Goal: Information Seeking & Learning: Learn about a topic

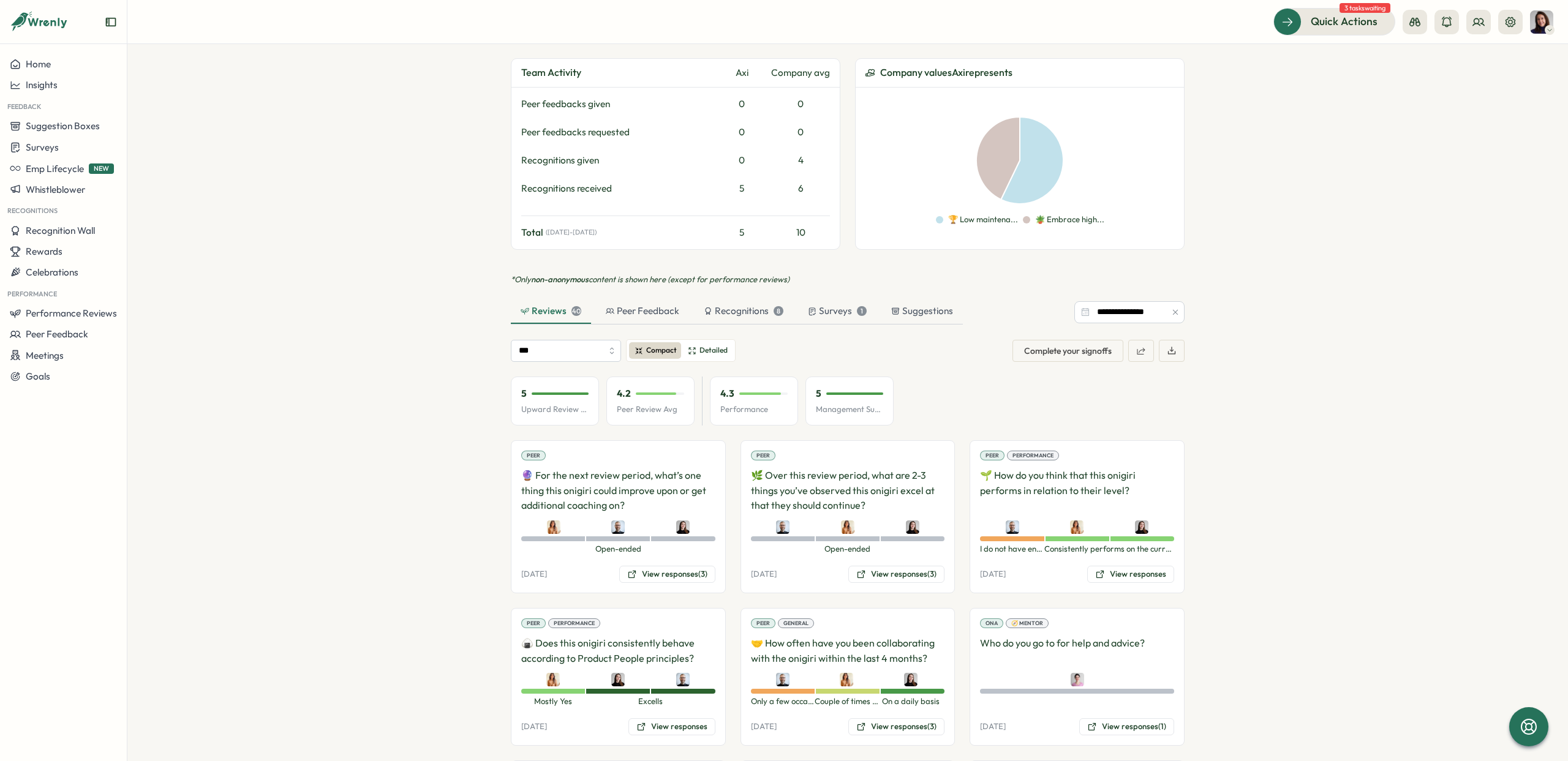
scroll to position [654, 0]
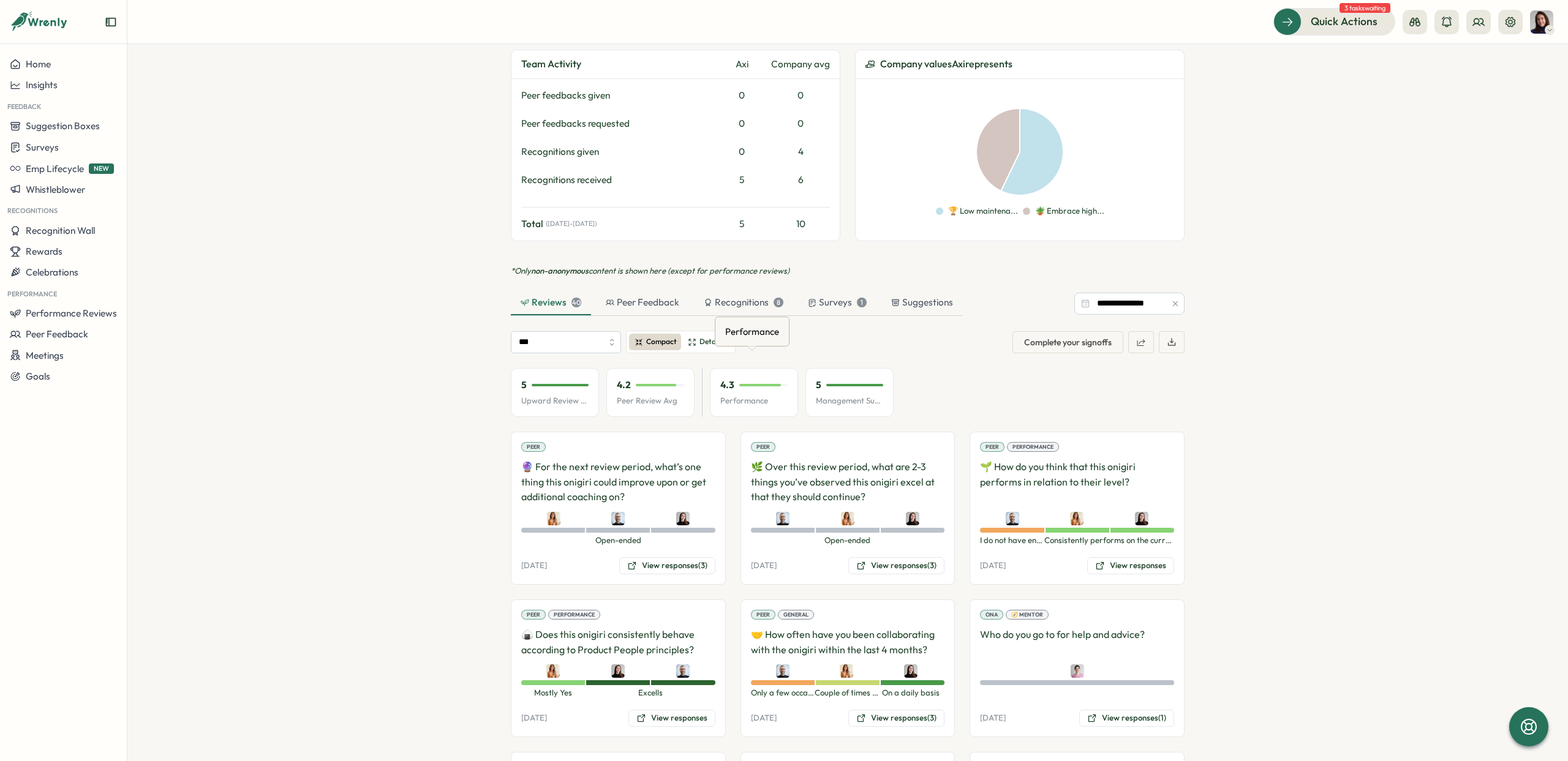
click at [756, 378] on div "4.3" at bounding box center [754, 385] width 67 height 13
click at [761, 380] on div "4.3 Performance" at bounding box center [754, 393] width 88 height 49
click at [712, 336] on span "Detailed" at bounding box center [713, 342] width 28 height 11
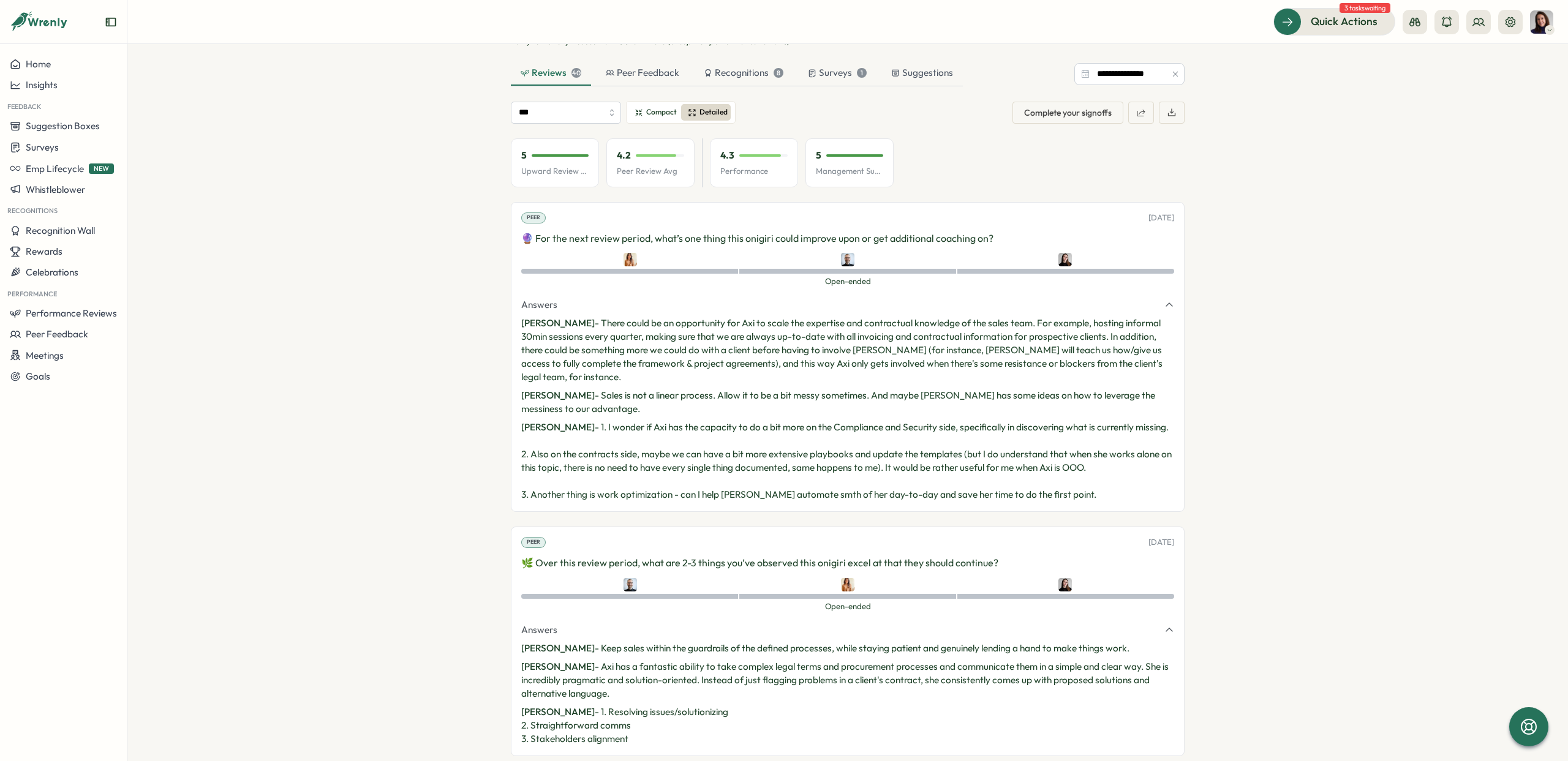
scroll to position [0, 0]
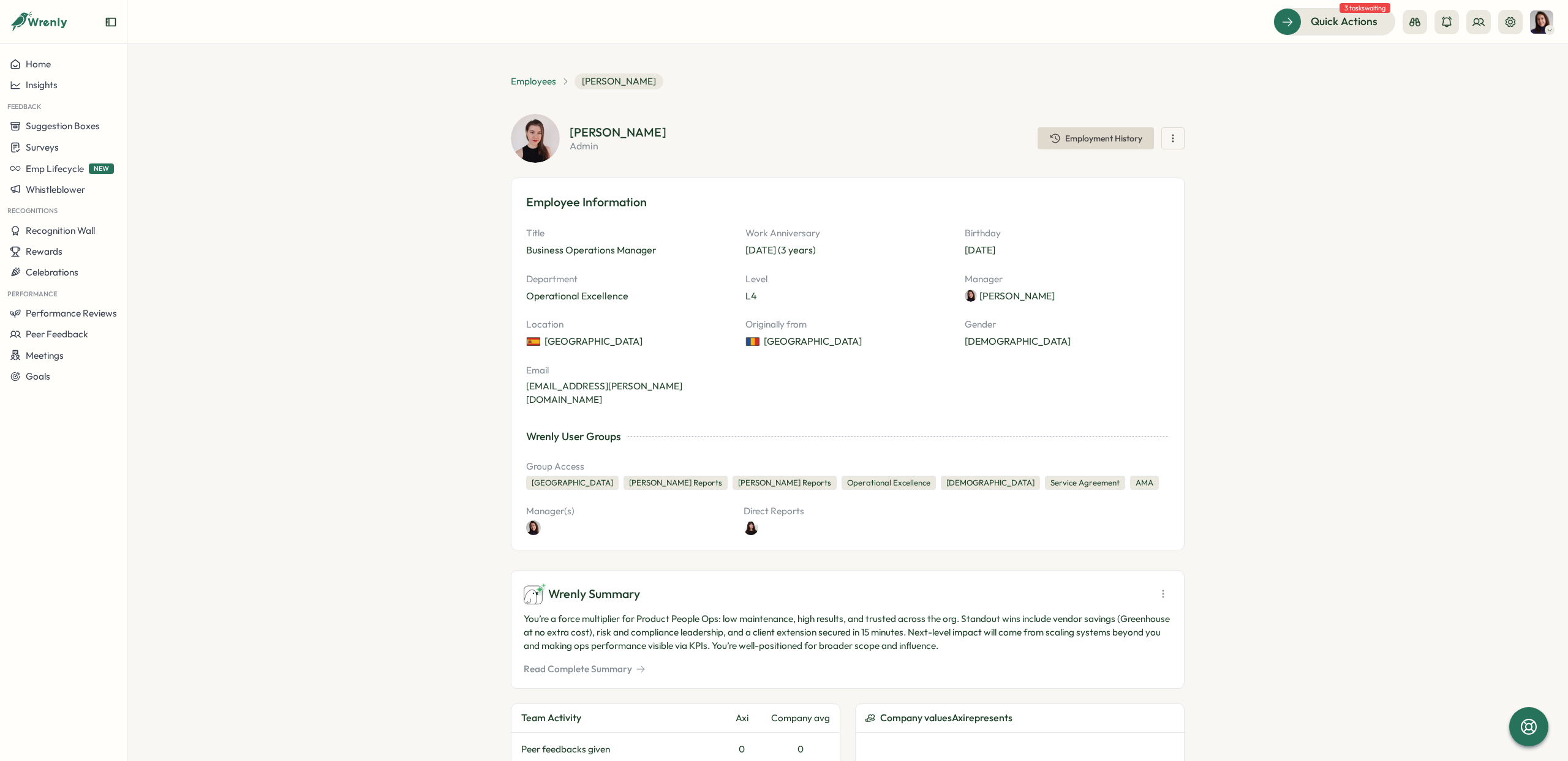
click at [519, 78] on span "Employees" at bounding box center [534, 81] width 45 height 13
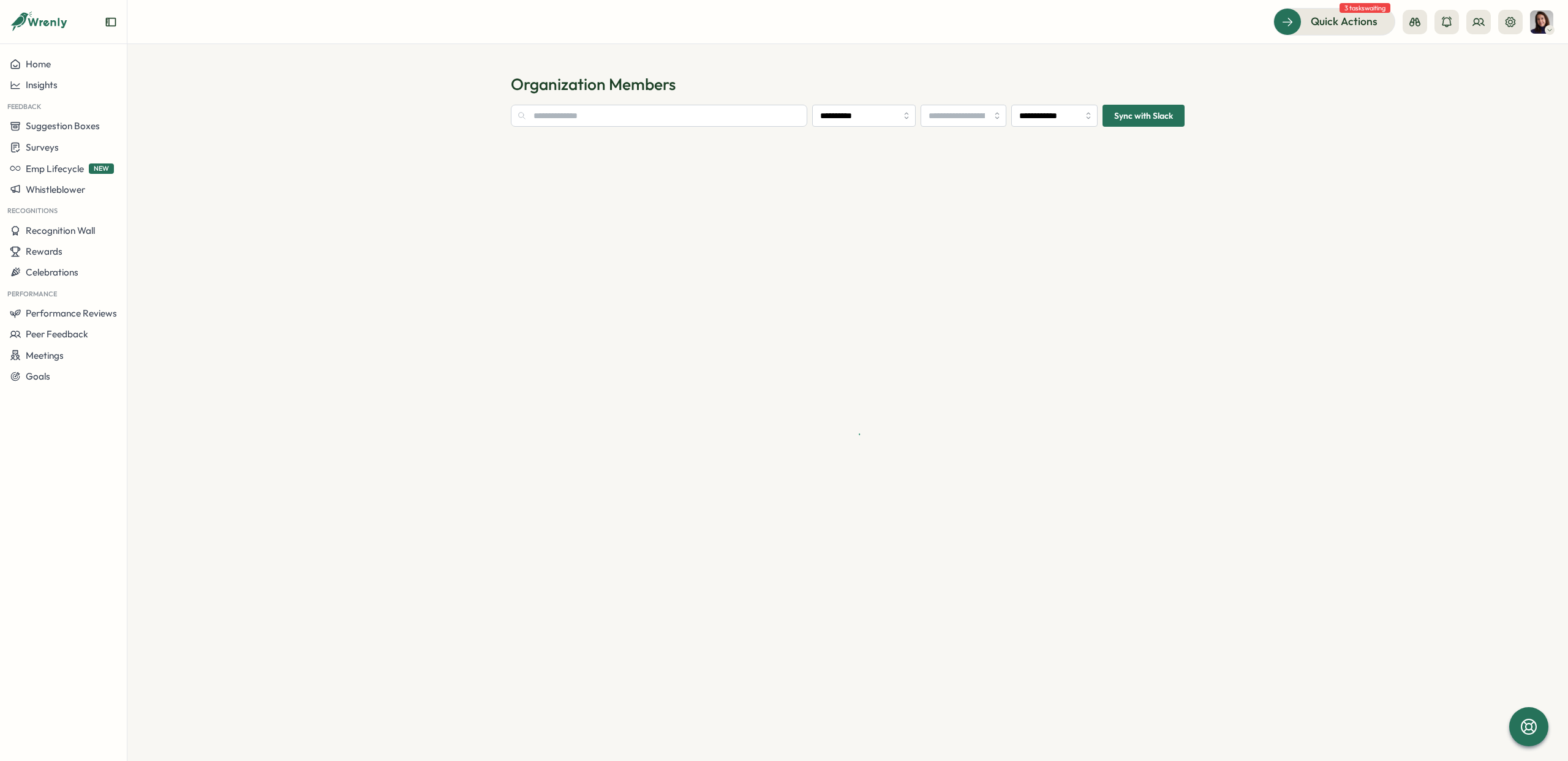
type input "**********"
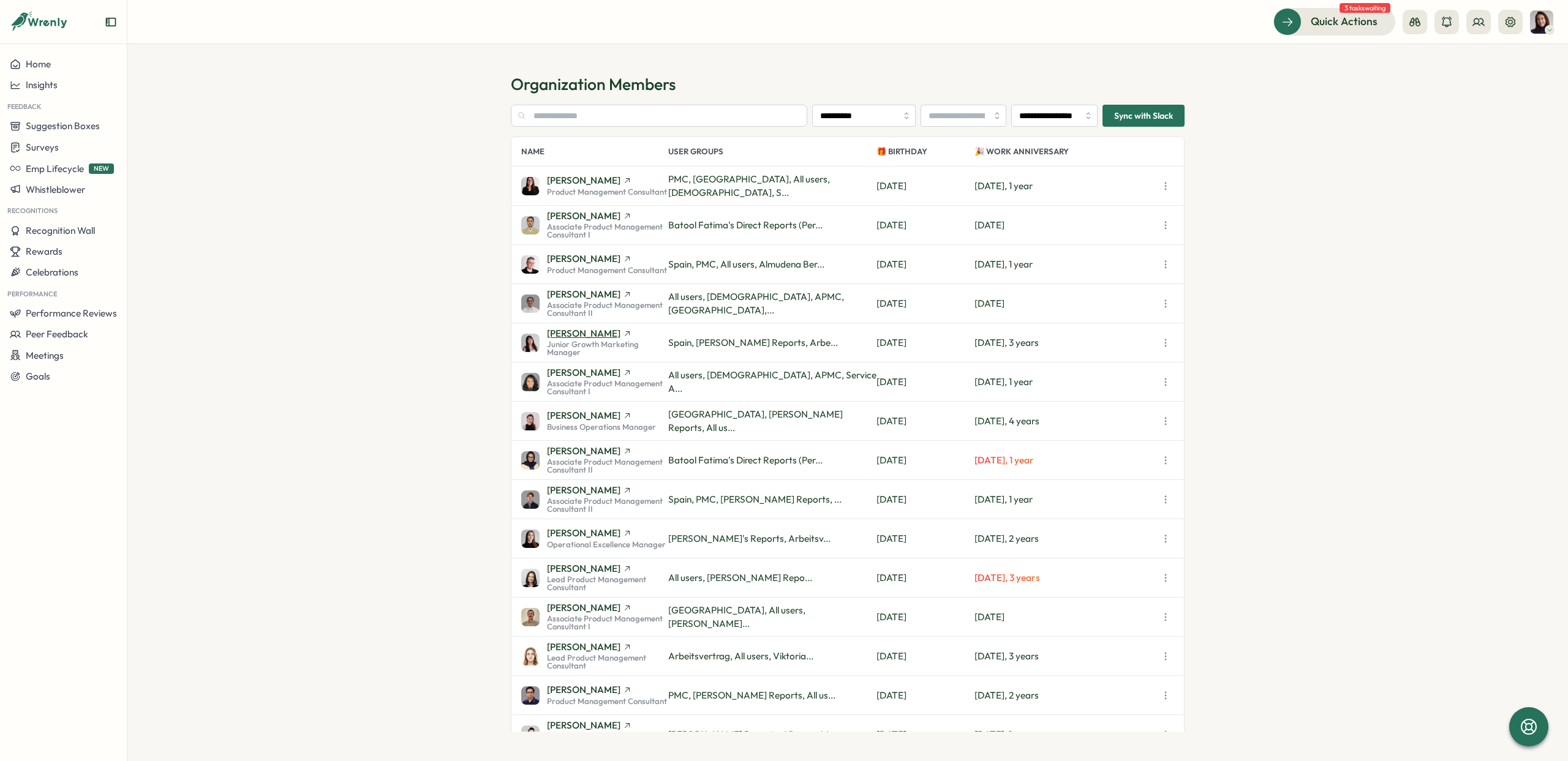
click at [567, 338] on span "[PERSON_NAME]" at bounding box center [583, 334] width 74 height 9
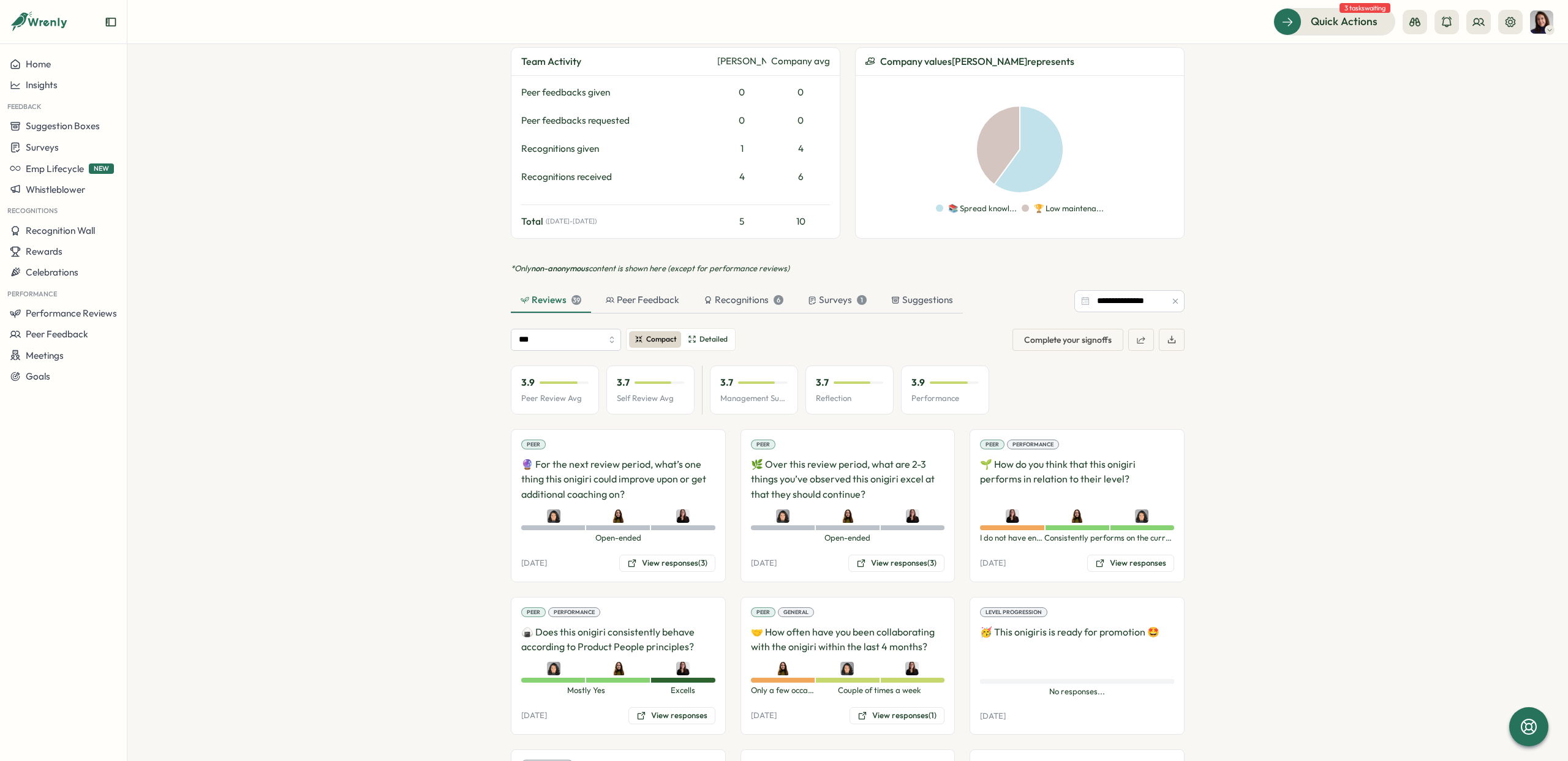
scroll to position [607, 0]
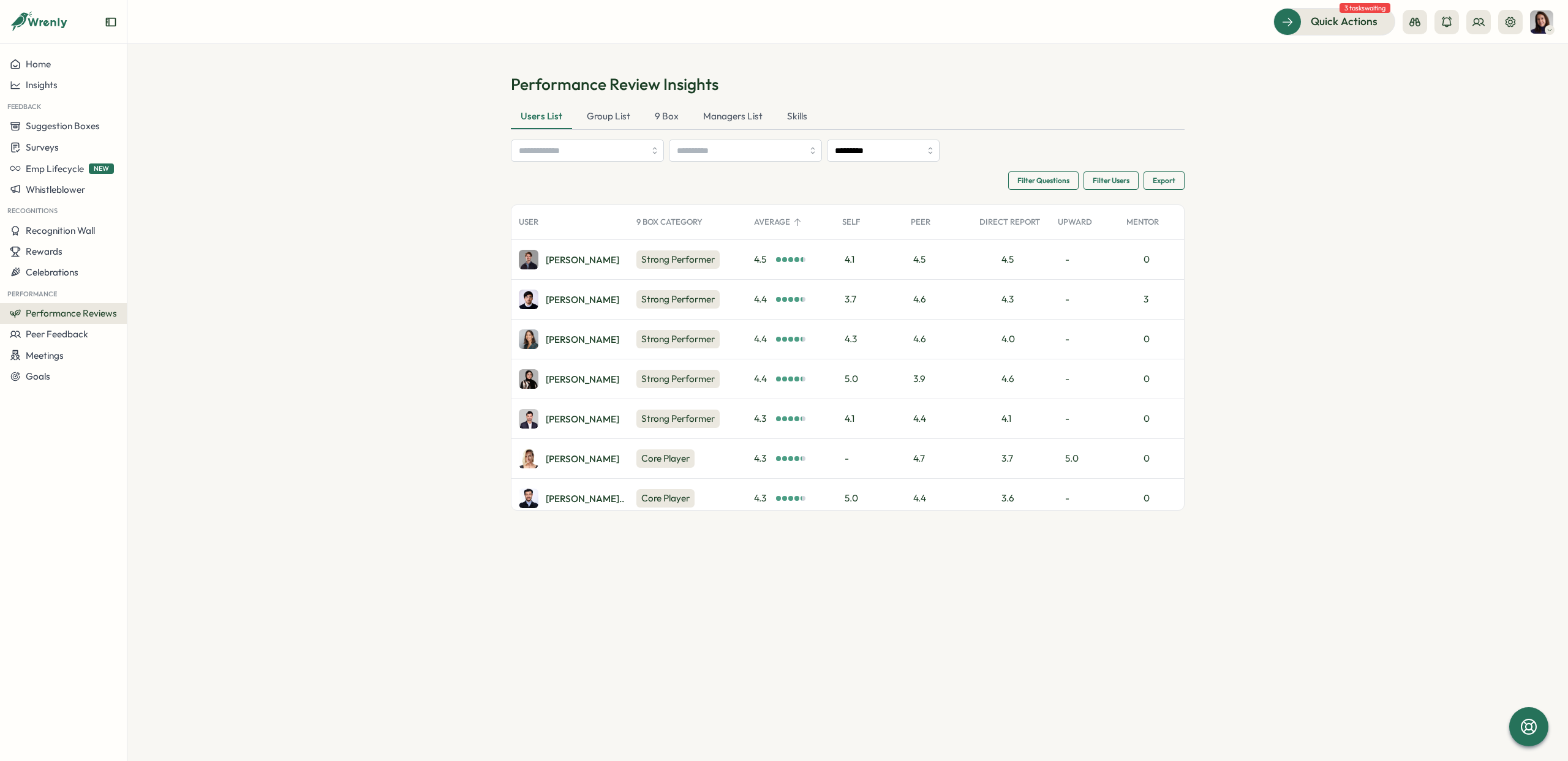
scroll to position [1751, 0]
